Goal: Navigation & Orientation: Find specific page/section

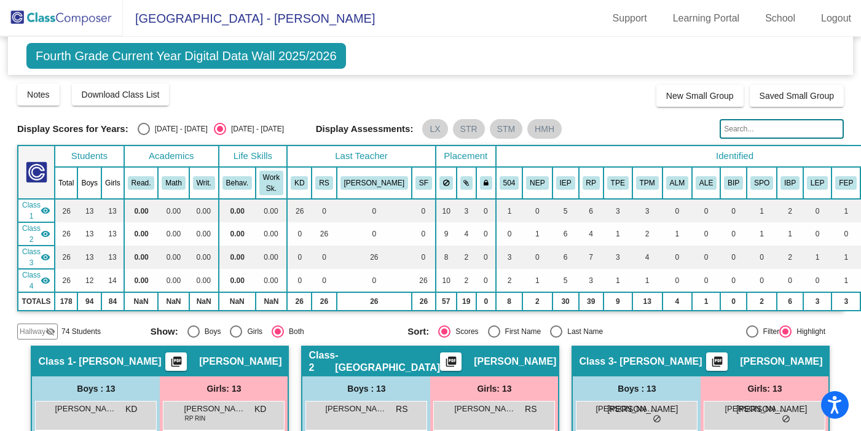
click at [49, 17] on img at bounding box center [61, 18] width 123 height 36
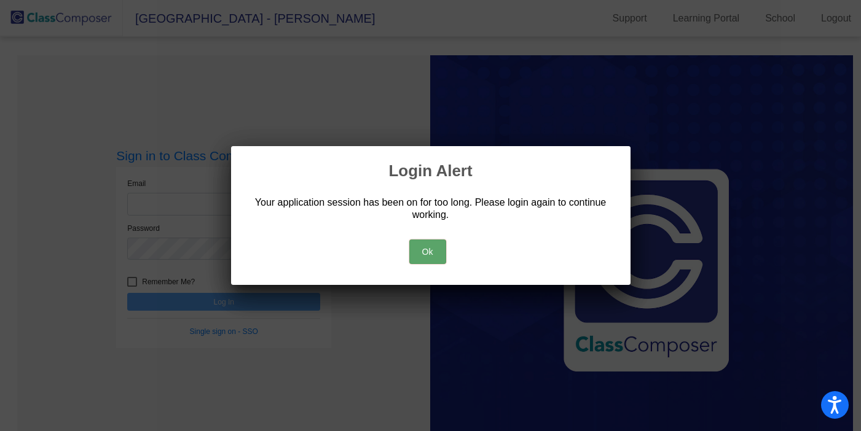
click at [434, 257] on button "Ok" at bounding box center [427, 252] width 37 height 25
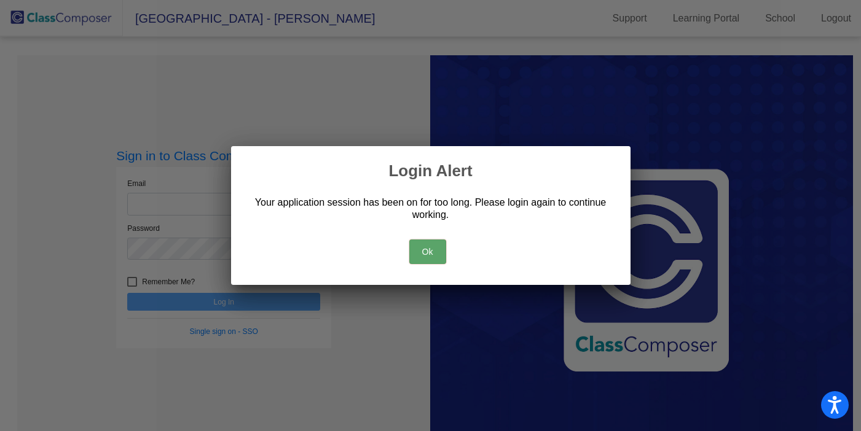
click at [425, 256] on button "Ok" at bounding box center [427, 252] width 37 height 25
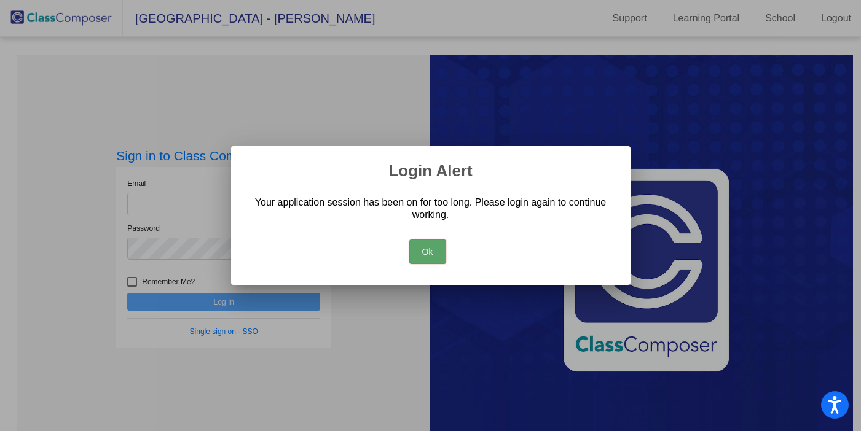
click at [425, 256] on button "Ok" at bounding box center [427, 252] width 37 height 25
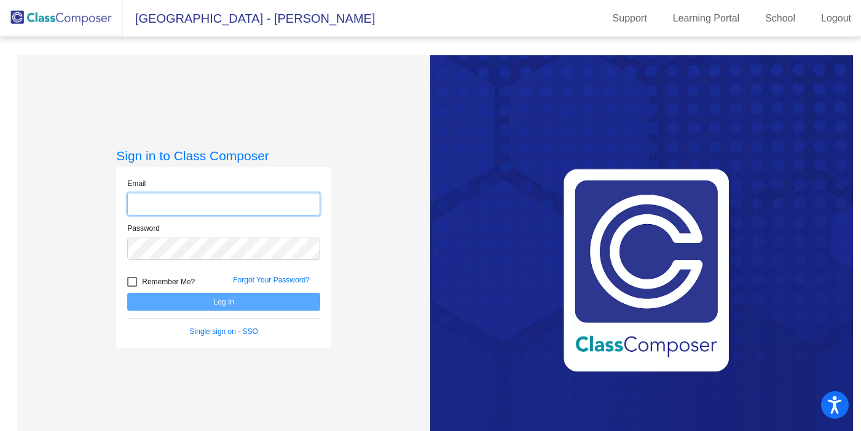
click at [192, 197] on input "email" at bounding box center [223, 204] width 193 height 23
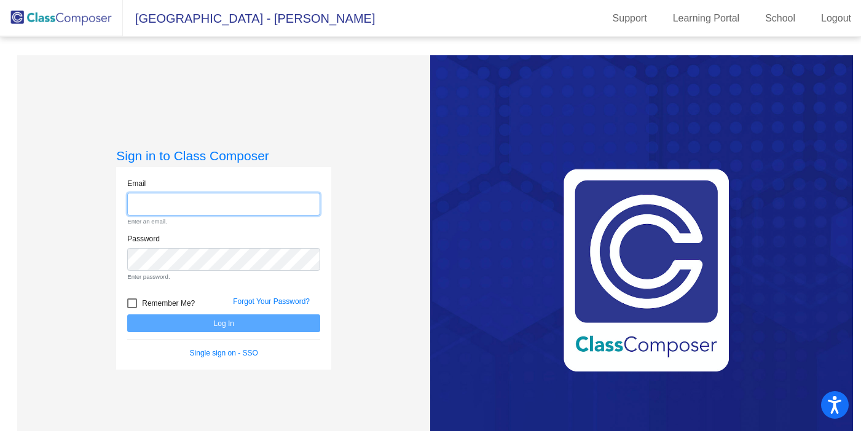
type input "[PERSON_NAME][EMAIL_ADDRESS][DOMAIN_NAME]"
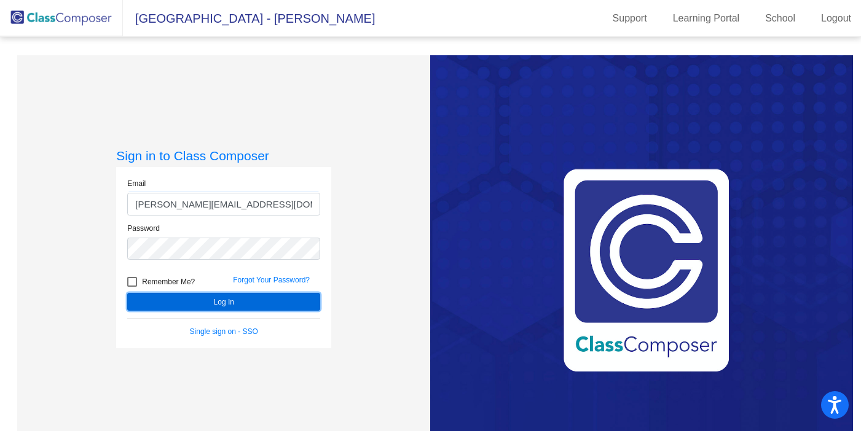
click at [245, 304] on button "Log In" at bounding box center [223, 302] width 193 height 18
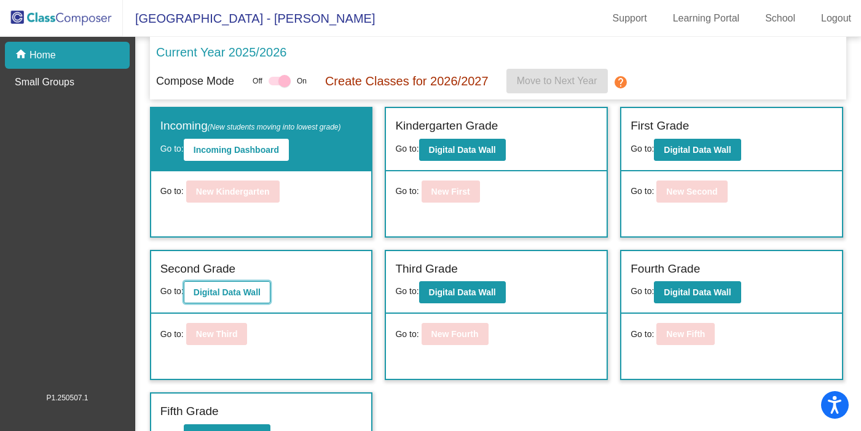
click at [203, 297] on b "Digital Data Wall" at bounding box center [227, 293] width 67 height 10
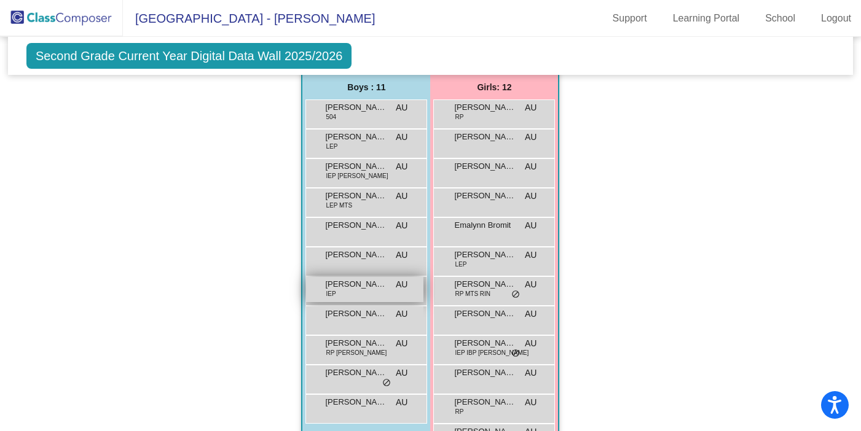
scroll to position [730, 0]
